Goal: Navigation & Orientation: Go to known website

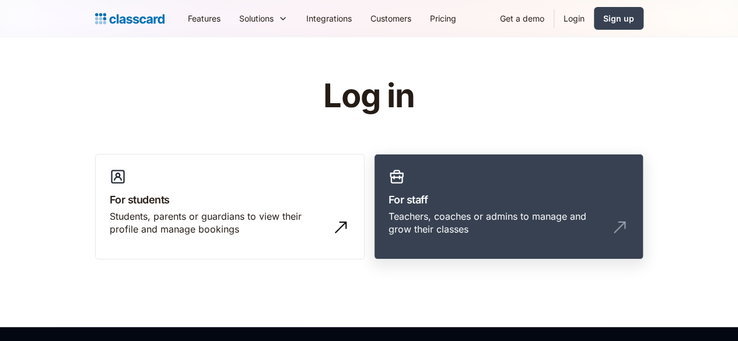
click at [416, 157] on link "For staff Teachers, coaches or admins to manage and grow their classes" at bounding box center [508, 207] width 269 height 106
click at [417, 203] on h3 "For staff" at bounding box center [508, 200] width 240 height 16
drag, startPoint x: 504, startPoint y: 224, endPoint x: 461, endPoint y: 198, distance: 50.5
click at [503, 224] on div "Teachers, coaches or admins to manage and grow their classes" at bounding box center [508, 228] width 240 height 36
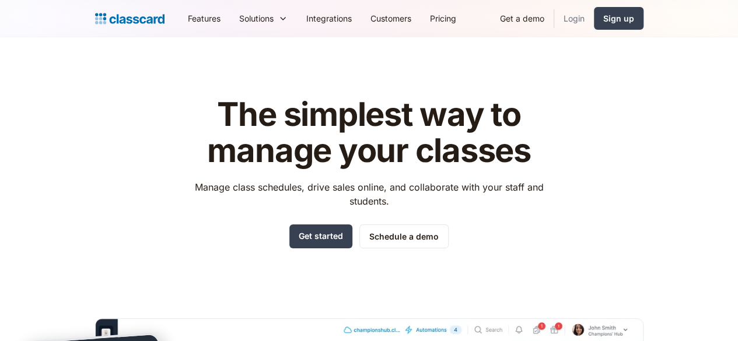
click at [594, 17] on link "Login" at bounding box center [574, 18] width 40 height 26
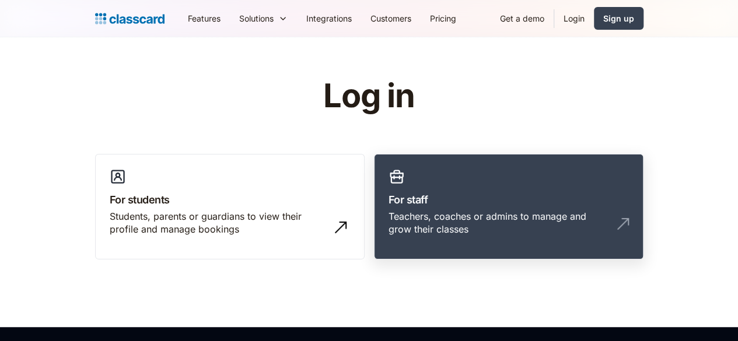
click at [455, 229] on div "Teachers, coaches or admins to manage and grow their classes" at bounding box center [508, 228] width 240 height 36
